Goal: Information Seeking & Learning: Learn about a topic

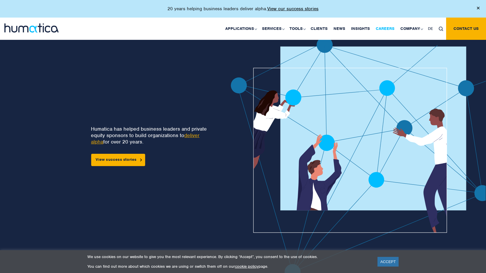
click at [387, 28] on link "Careers" at bounding box center [385, 29] width 25 height 22
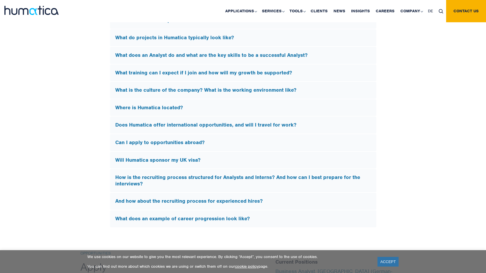
scroll to position [1730, 0]
click at [171, 160] on h5 "Will Humatica sponsor my UK visa?" at bounding box center [243, 160] width 256 height 6
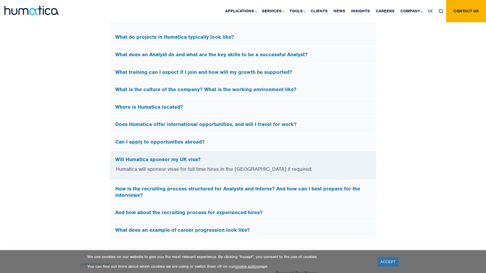
scroll to position [1640, 0]
click at [163, 187] on h5 "How is the recruiting process structured for Analysts and Interns? And how can …" at bounding box center [243, 192] width 256 height 13
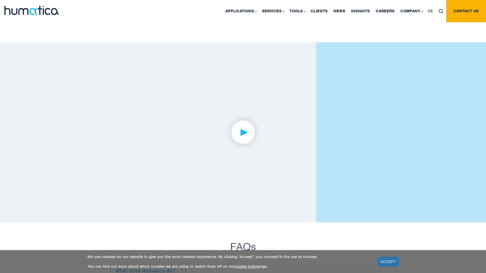
scroll to position [1347, 0]
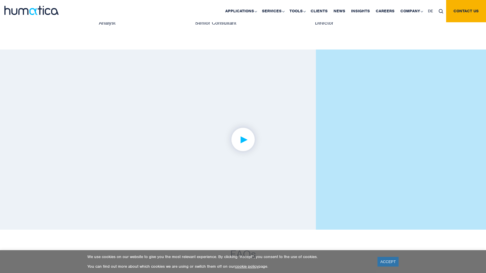
click at [250, 134] on img at bounding box center [242, 139] width 45 height 45
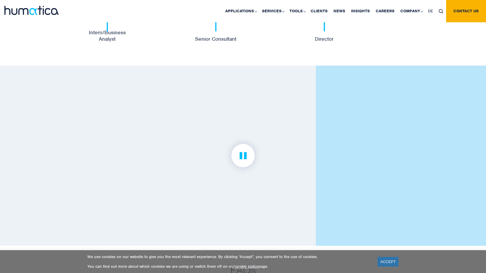
scroll to position [1376, 0]
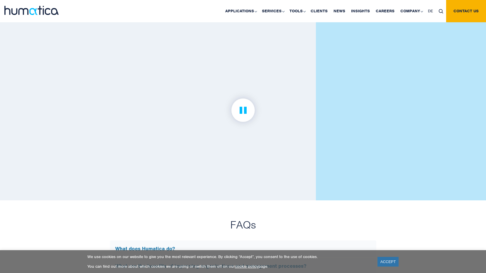
click at [270, 75] on link at bounding box center [243, 110] width 214 height 133
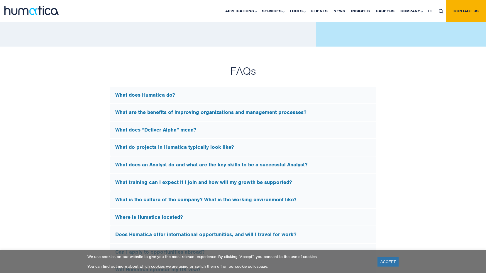
scroll to position [1552, 0]
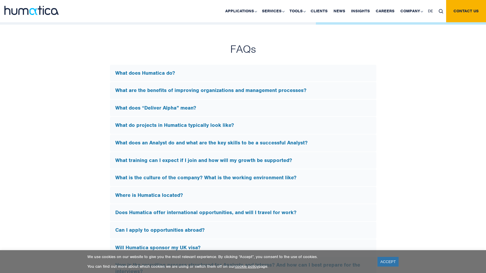
click at [163, 70] on h5 "What does Humatica do?" at bounding box center [243, 73] width 256 height 6
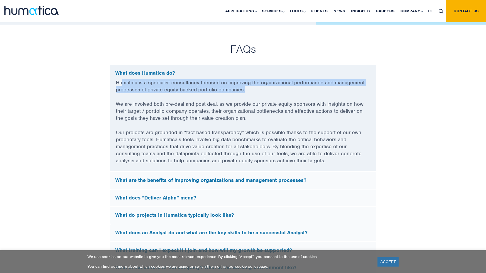
drag, startPoint x: 123, startPoint y: 81, endPoint x: 354, endPoint y: 87, distance: 231.2
click at [354, 87] on p "Humatica is a specialist consultancy focused on improving the organizational pe…" at bounding box center [243, 89] width 255 height 21
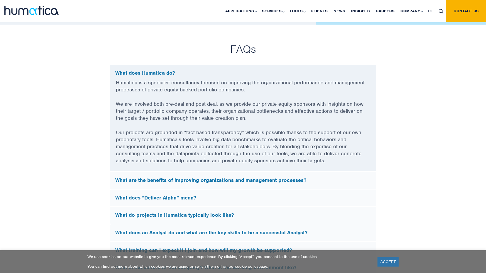
drag, startPoint x: 354, startPoint y: 87, endPoint x: 181, endPoint y: 108, distance: 174.0
click at [181, 108] on p "We are involved both pre-deal and post deal, as we provide our private equity s…" at bounding box center [243, 115] width 255 height 28
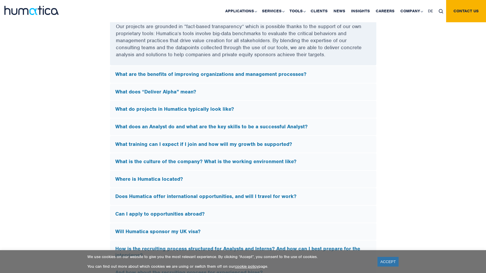
scroll to position [1670, 0]
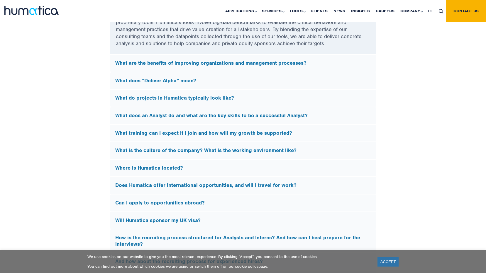
click at [162, 75] on div "What does “Deliver Alpha” mean?" at bounding box center [243, 80] width 266 height 17
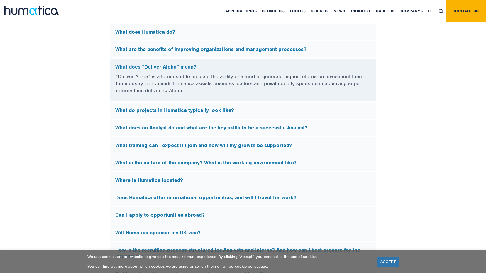
scroll to position [1582, 0]
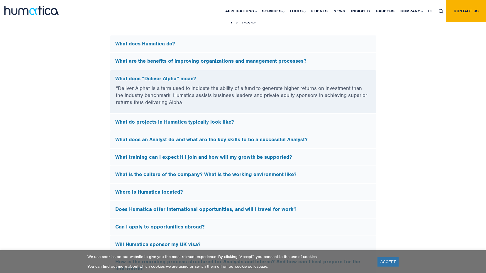
click at [192, 122] on h5 "What do projects in Humatica typically look like?" at bounding box center [243, 122] width 256 height 6
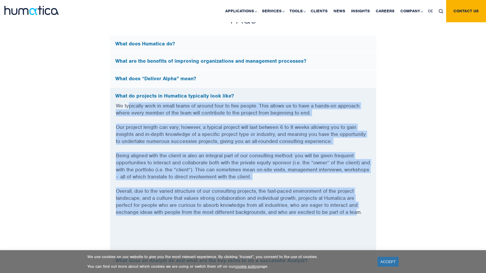
drag, startPoint x: 127, startPoint y: 103, endPoint x: 355, endPoint y: 221, distance: 256.7
click at [355, 221] on div "We typically work in small teams of around four to five people. This allows us …" at bounding box center [243, 177] width 266 height 150
click at [275, 180] on p "Being aligned with the client is also an integral part of our consulting method…" at bounding box center [243, 169] width 255 height 35
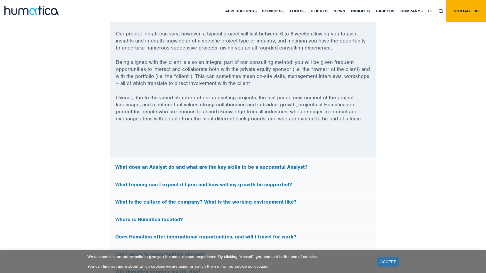
scroll to position [1699, 0]
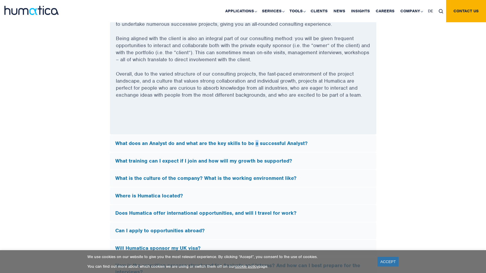
click at [259, 143] on h5 "What does an Analyst do and what are the key skills to be a successful Analyst?" at bounding box center [243, 143] width 256 height 6
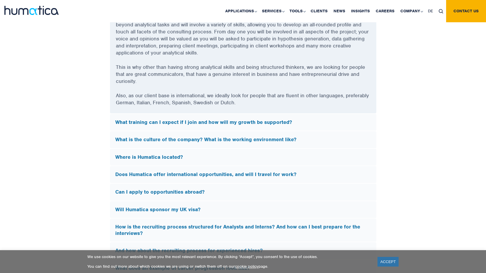
scroll to position [1728, 0]
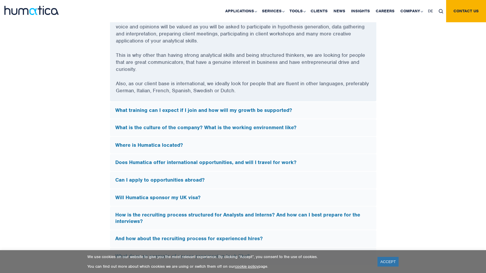
click at [226, 111] on h5 "What training can I expect if I join and how will my growth be supported?" at bounding box center [243, 110] width 256 height 6
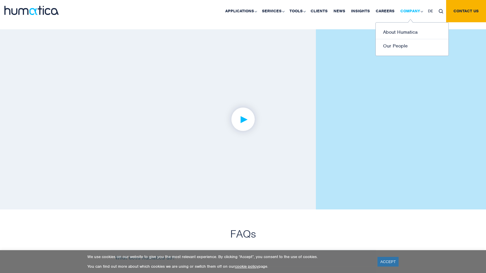
scroll to position [1376, 0]
